Goal: Task Accomplishment & Management: Complete application form

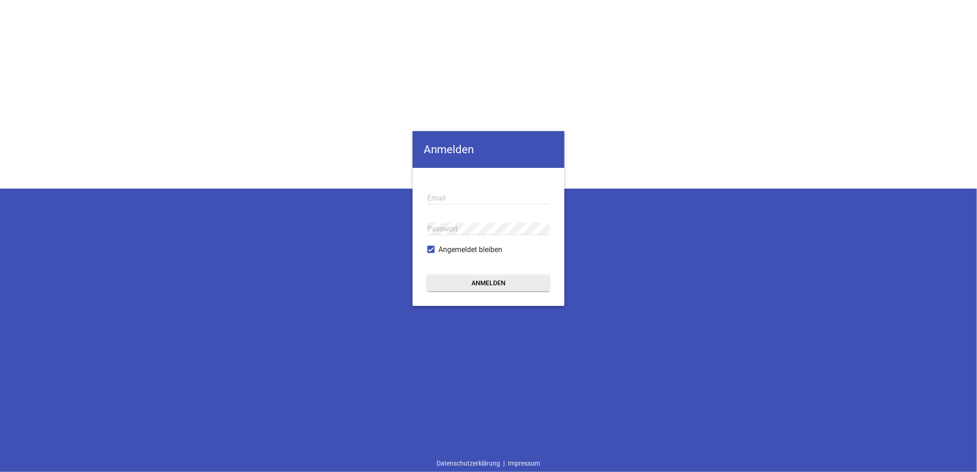
type input "[EMAIL_ADDRESS][DOMAIN_NAME]"
click at [470, 282] on button "Anmelden" at bounding box center [488, 283] width 122 height 17
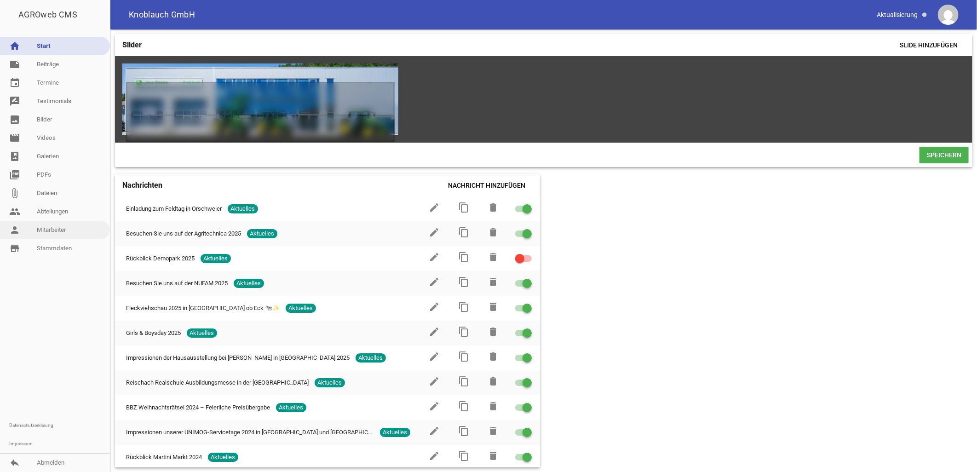
click at [52, 226] on link "person Mitarbeiter" at bounding box center [55, 230] width 110 height 18
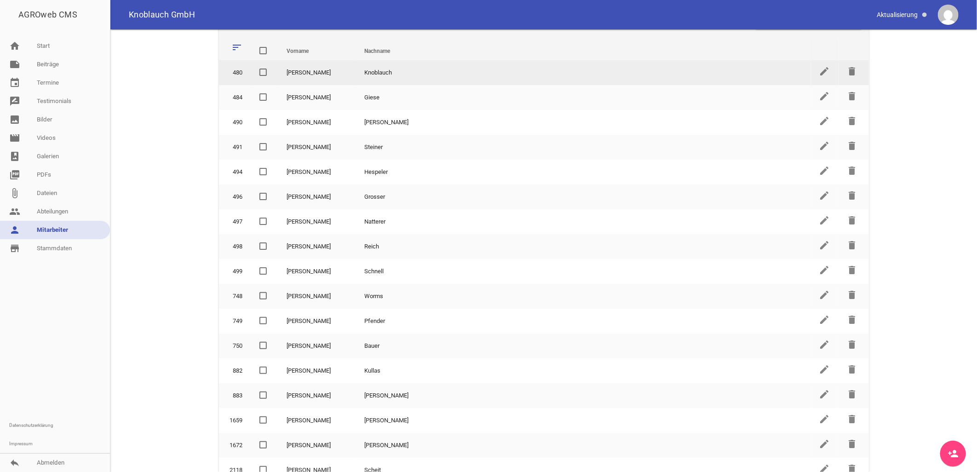
scroll to position [51, 0]
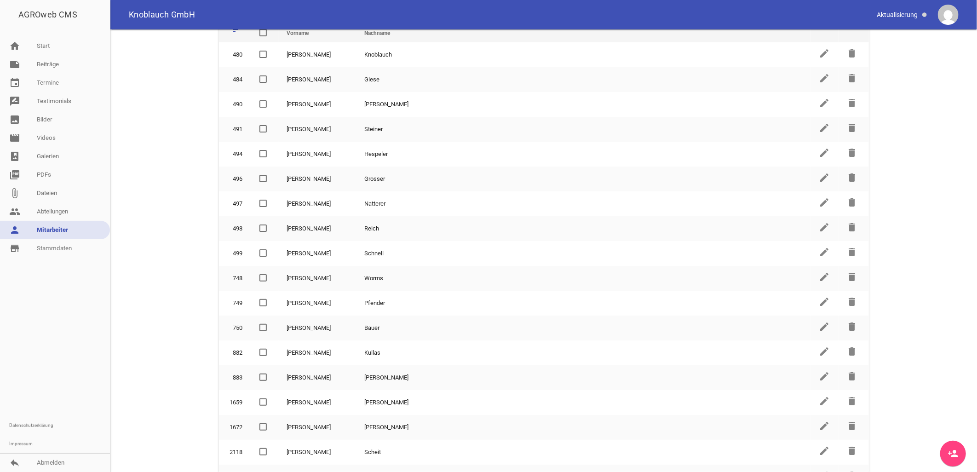
click at [949, 452] on icon "person_add" at bounding box center [953, 453] width 11 height 11
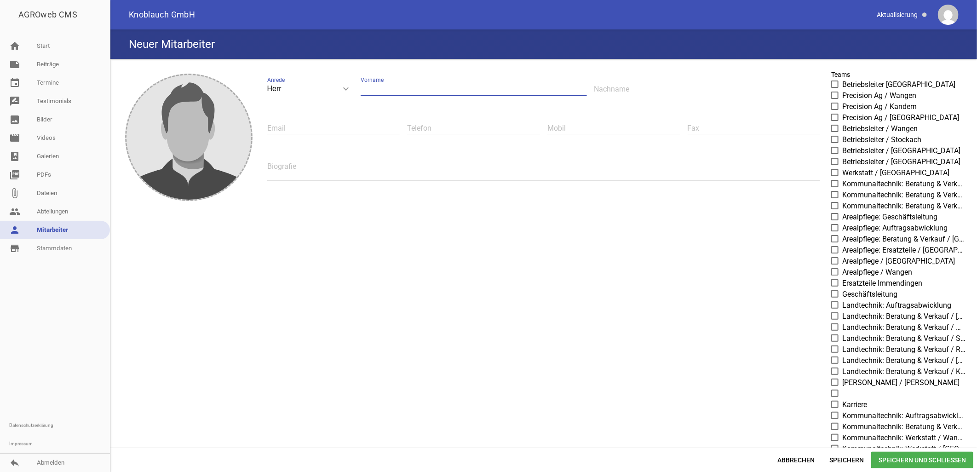
click at [398, 92] on input "text" at bounding box center [474, 89] width 226 height 12
type input "[PERSON_NAME]"
type input "Edelmann"
click at [321, 125] on input "text" at bounding box center [333, 128] width 133 height 12
type input "[PERSON_NAME][EMAIL_ADDRESS][DOMAIN_NAME]"
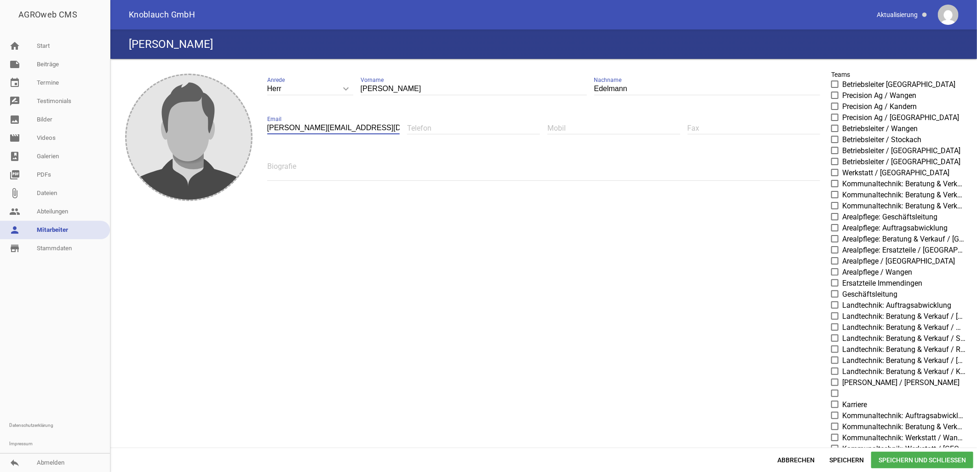
click at [461, 136] on div "Telefon" at bounding box center [473, 128] width 133 height 31
click at [459, 128] on input "text" at bounding box center [473, 128] width 133 height 12
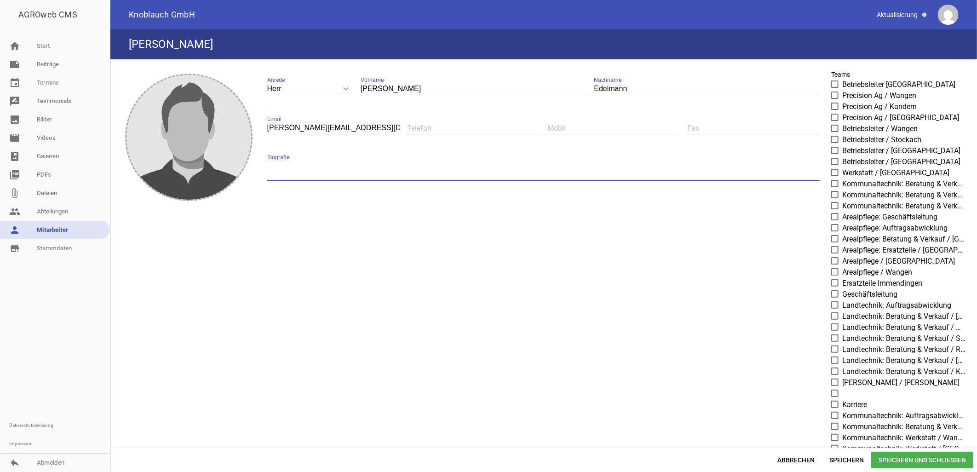
click at [339, 171] on textarea at bounding box center [543, 170] width 553 height 21
click at [843, 454] on span "Speichern" at bounding box center [846, 460] width 49 height 17
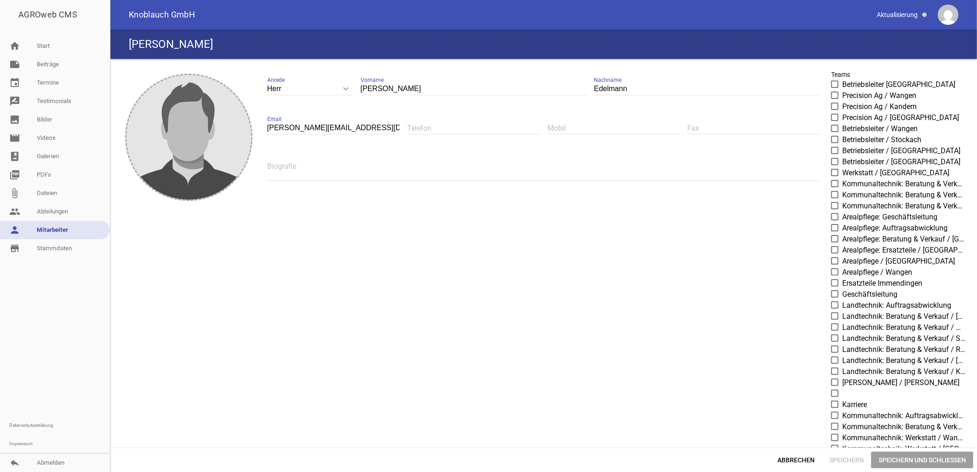
type input "[PERSON_NAME]"
click at [846, 454] on span "Speichern" at bounding box center [846, 460] width 49 height 17
click at [843, 466] on span "Speichern" at bounding box center [846, 460] width 49 height 17
click at [834, 454] on span "Speichern" at bounding box center [846, 460] width 49 height 17
